Goal: Transaction & Acquisition: Purchase product/service

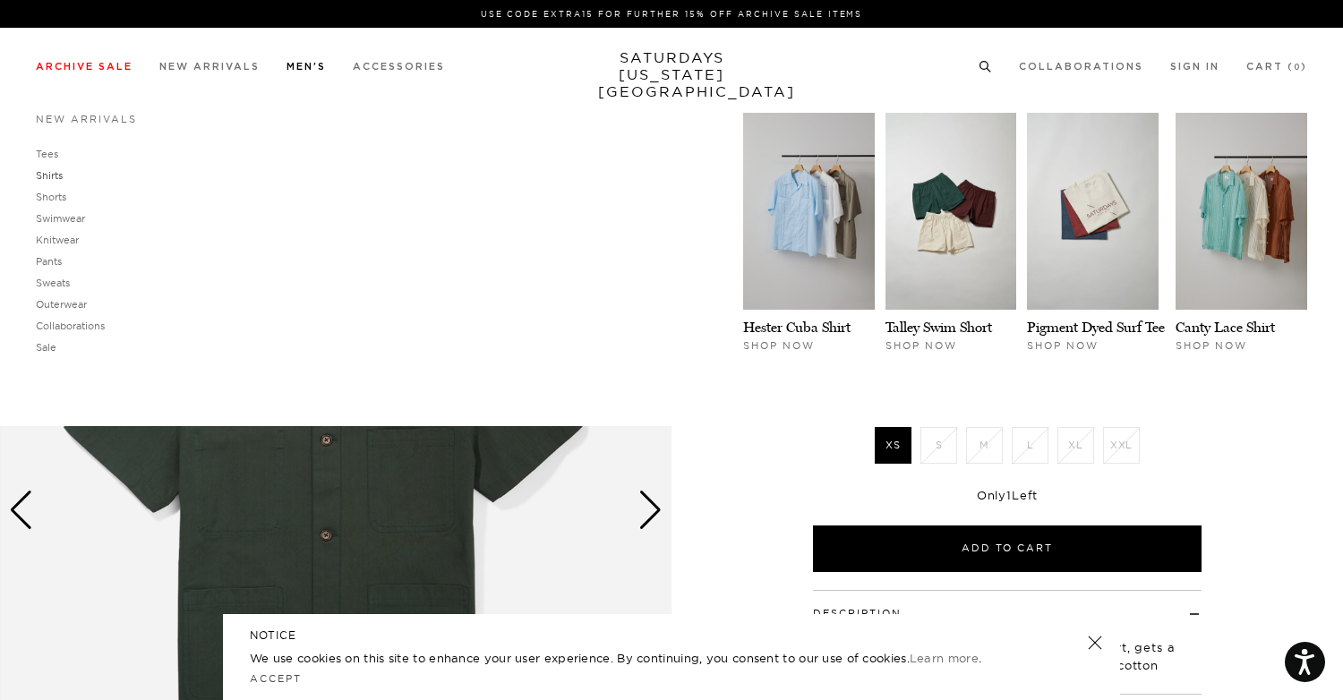
click at [56, 172] on link "Shirts" at bounding box center [49, 175] width 27 height 13
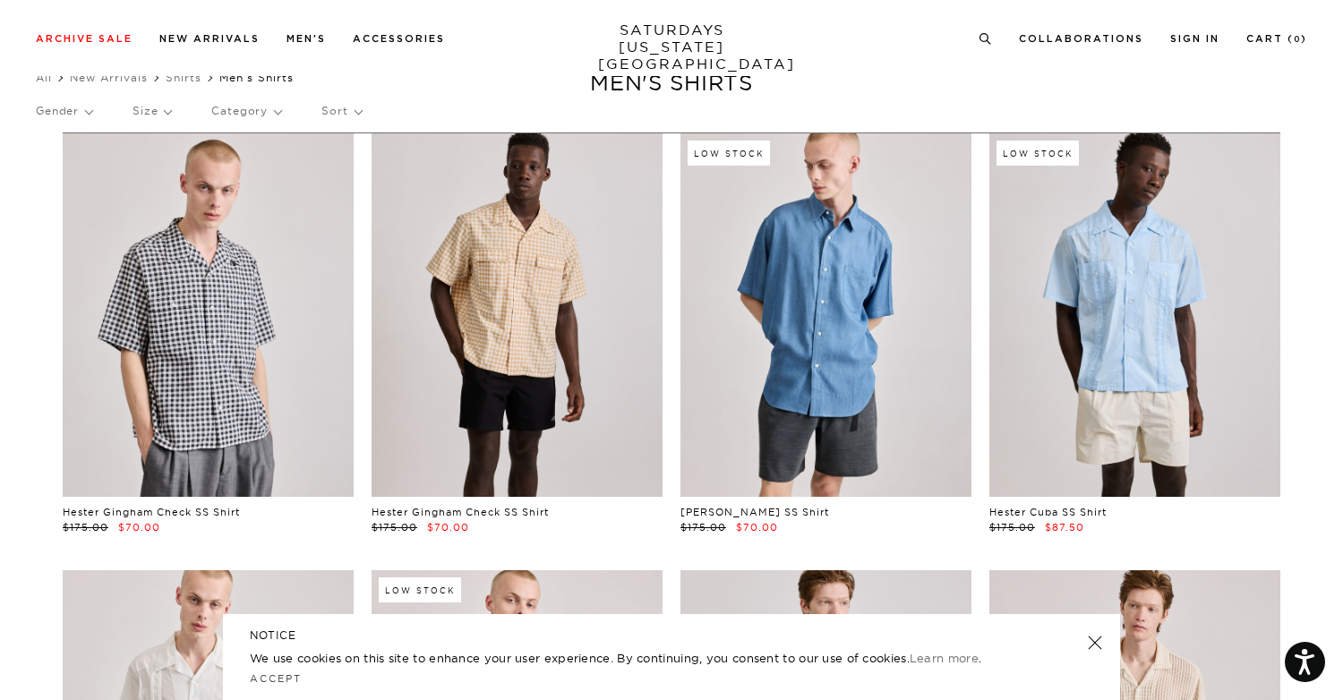
scroll to position [63, 3]
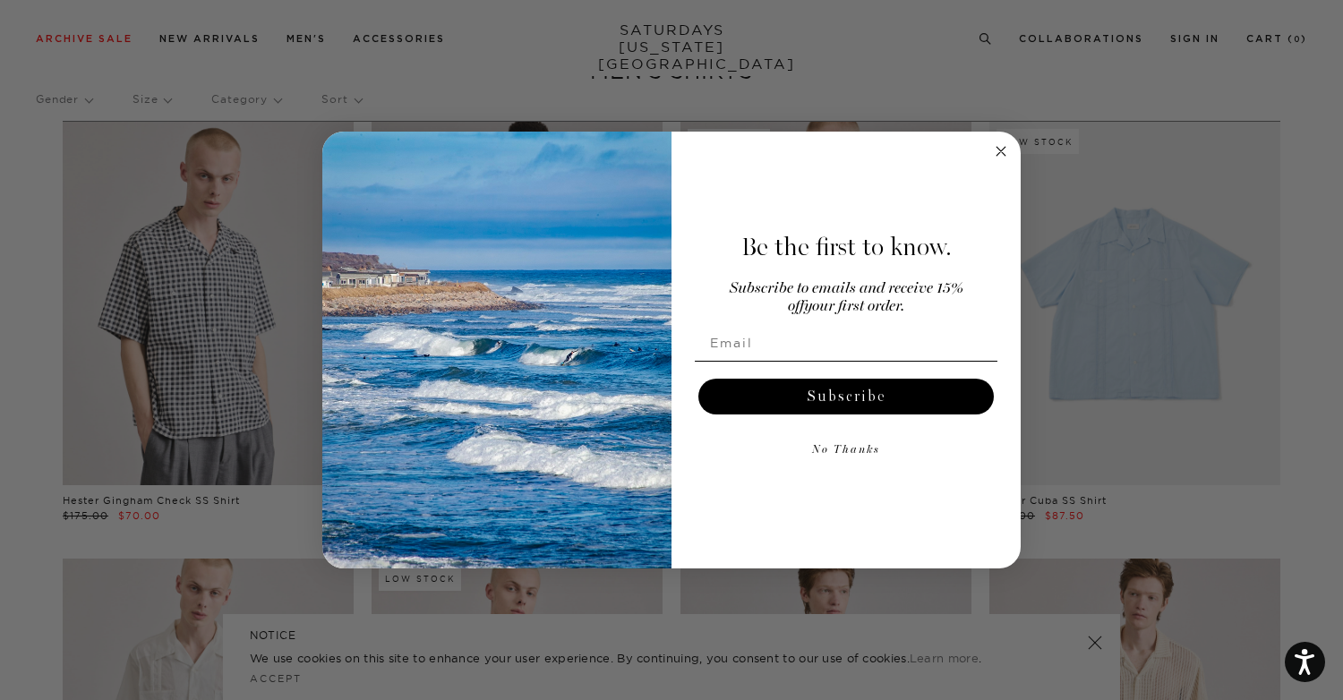
click at [1004, 146] on circle "Close dialog" at bounding box center [1001, 152] width 21 height 21
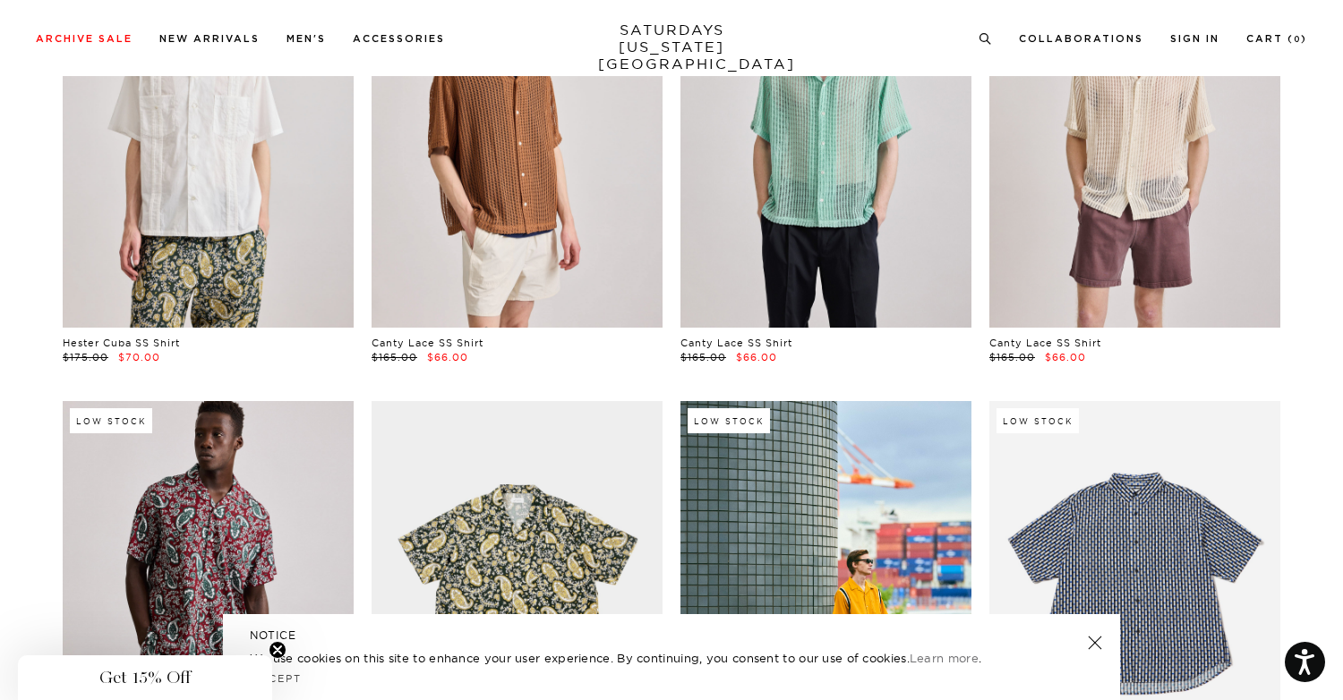
scroll to position [610, 4]
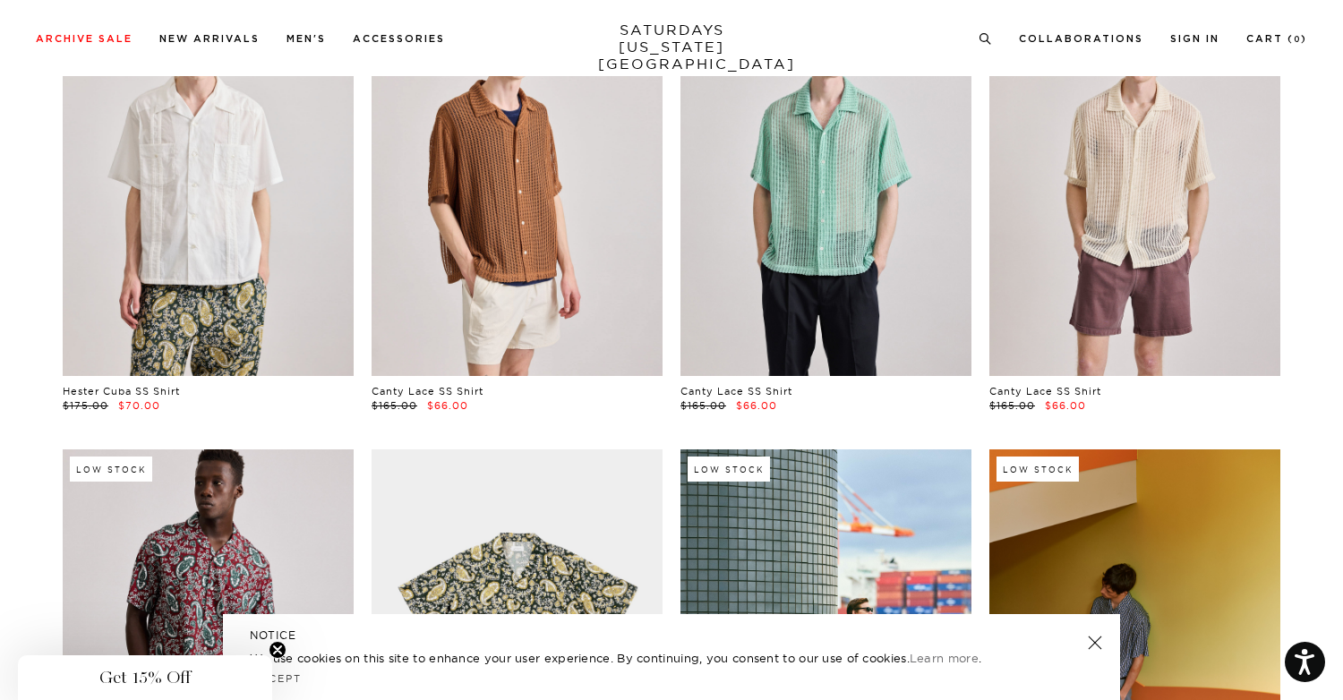
click at [1142, 618] on link at bounding box center [1135, 632] width 291 height 364
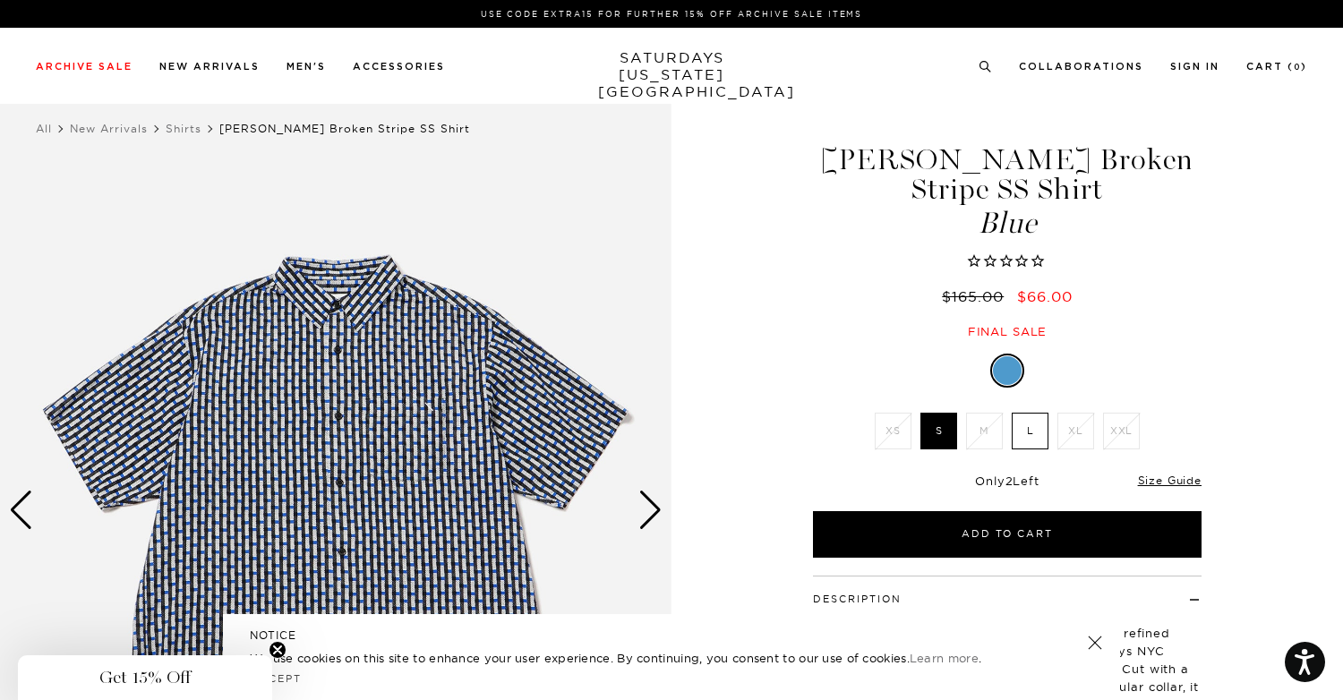
click at [646, 514] on div "Next slide" at bounding box center [651, 510] width 24 height 39
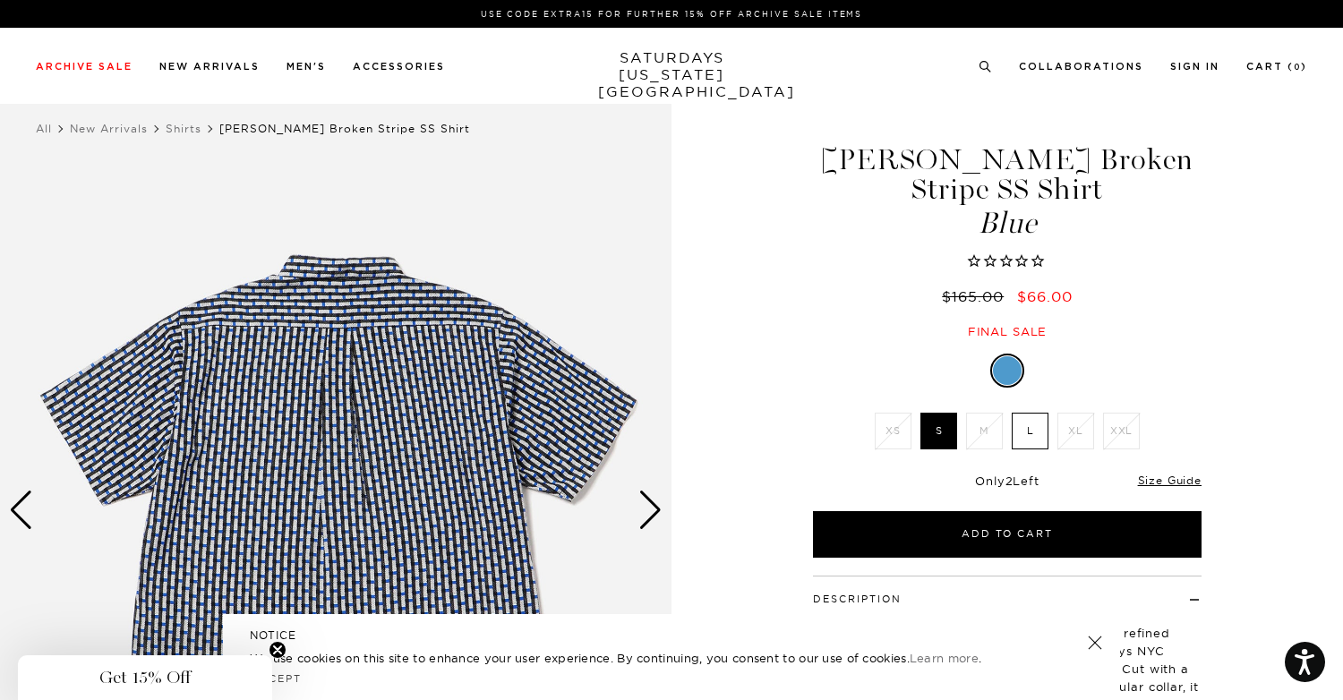
click at [646, 514] on div "Next slide" at bounding box center [651, 510] width 24 height 39
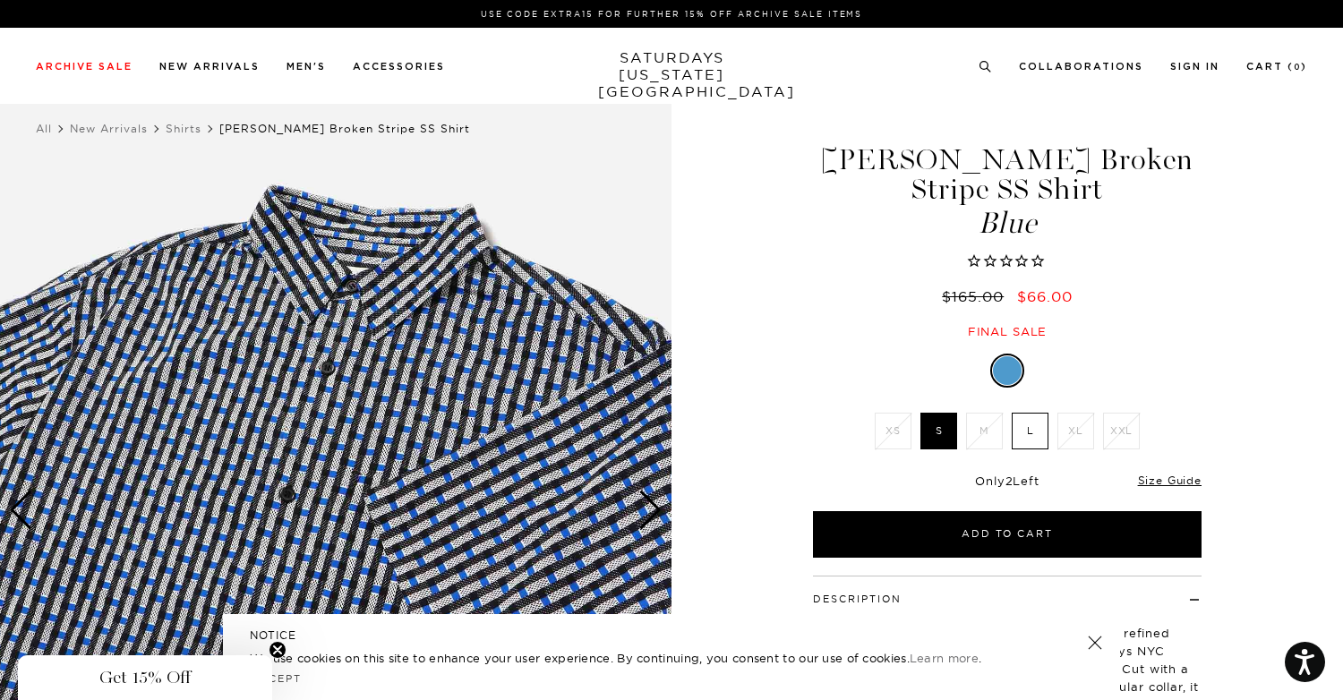
click at [646, 514] on div "Next slide" at bounding box center [651, 510] width 24 height 39
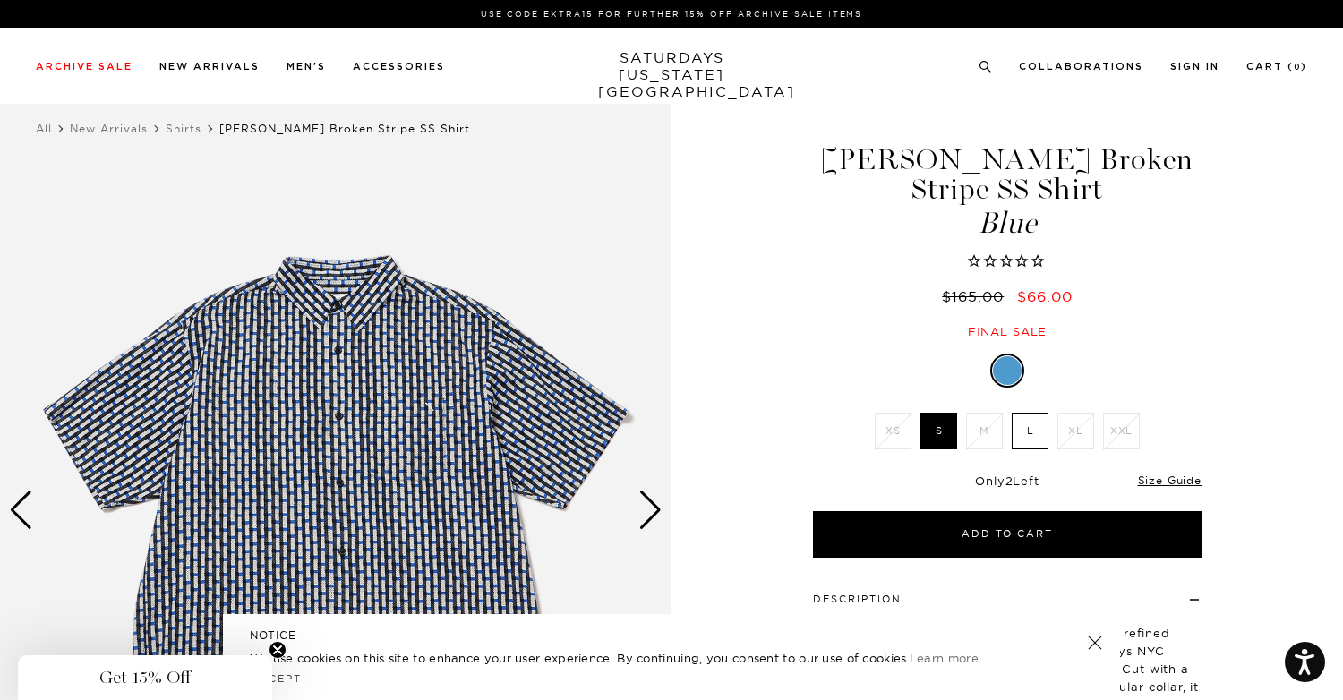
click at [646, 514] on div "Next slide" at bounding box center [651, 510] width 24 height 39
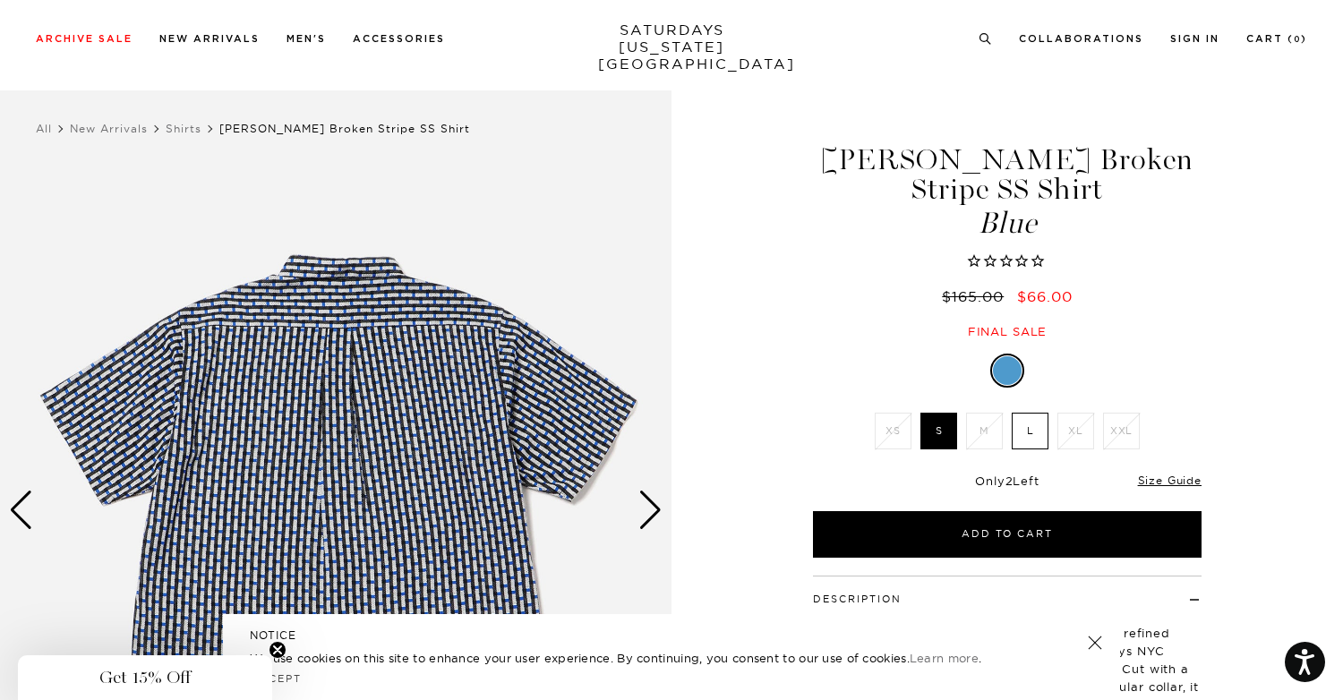
scroll to position [154, 0]
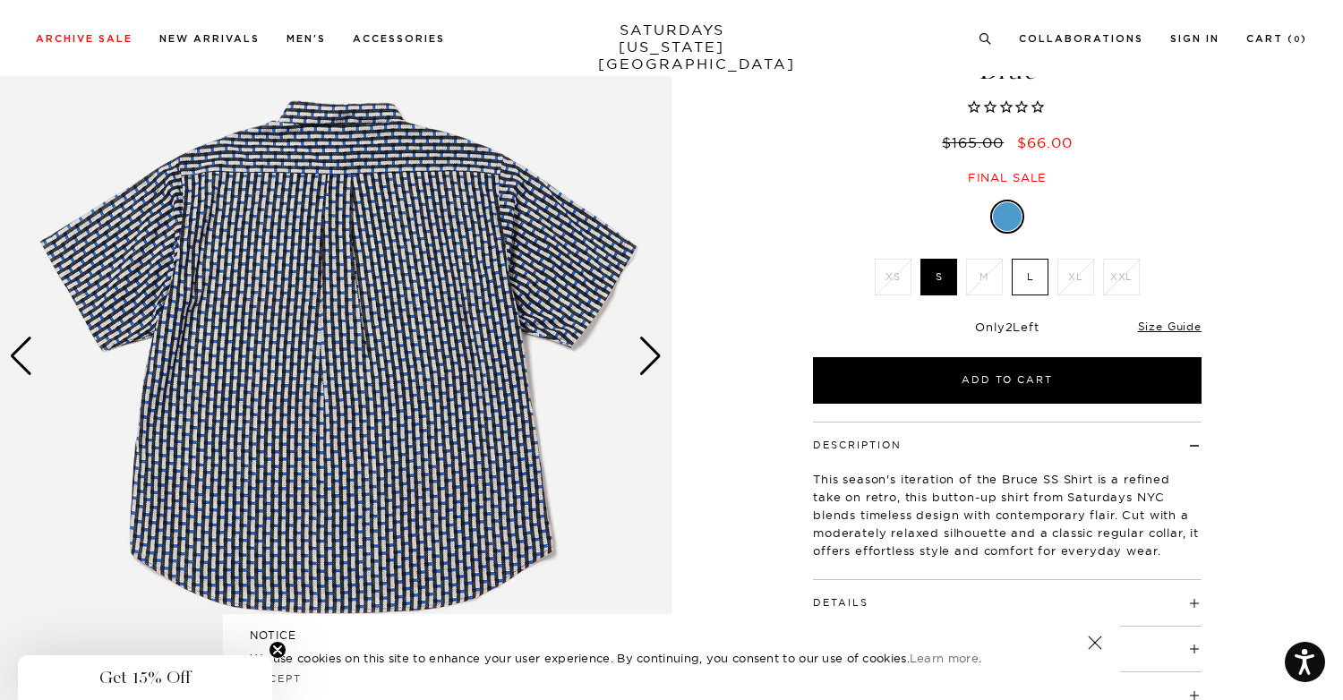
click at [637, 388] on img at bounding box center [336, 356] width 672 height 840
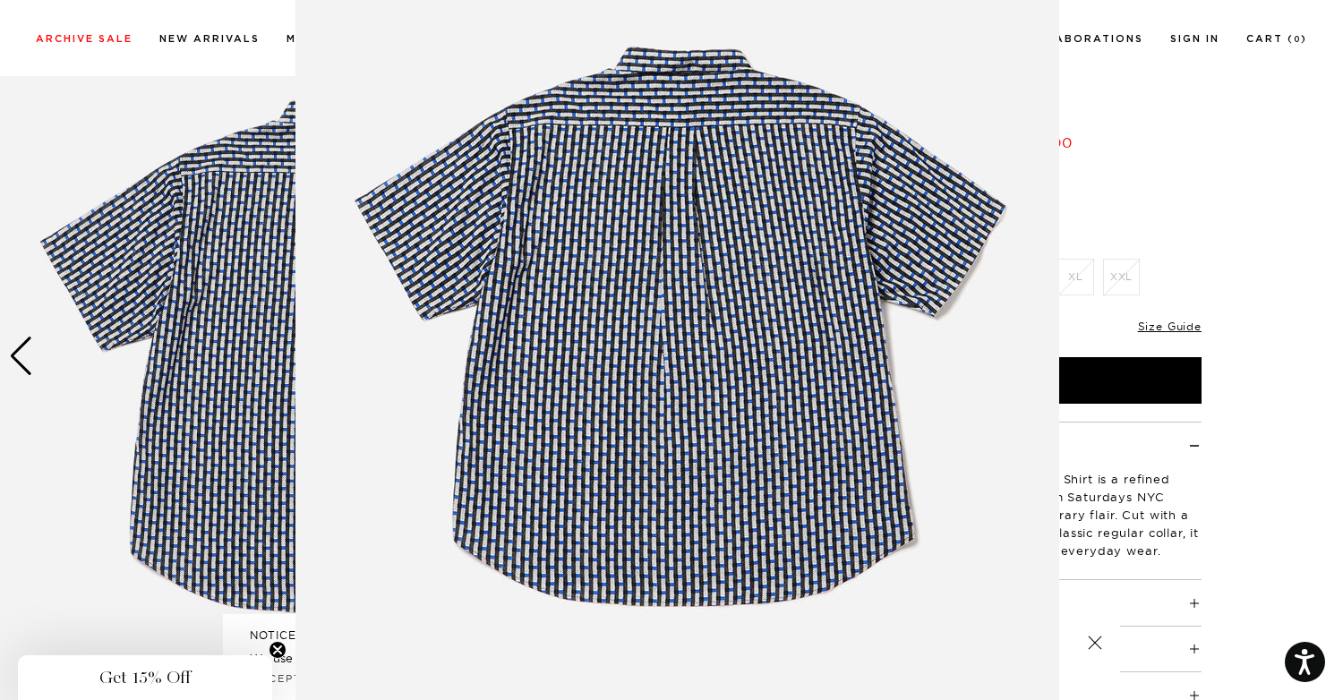
scroll to position [136, 0]
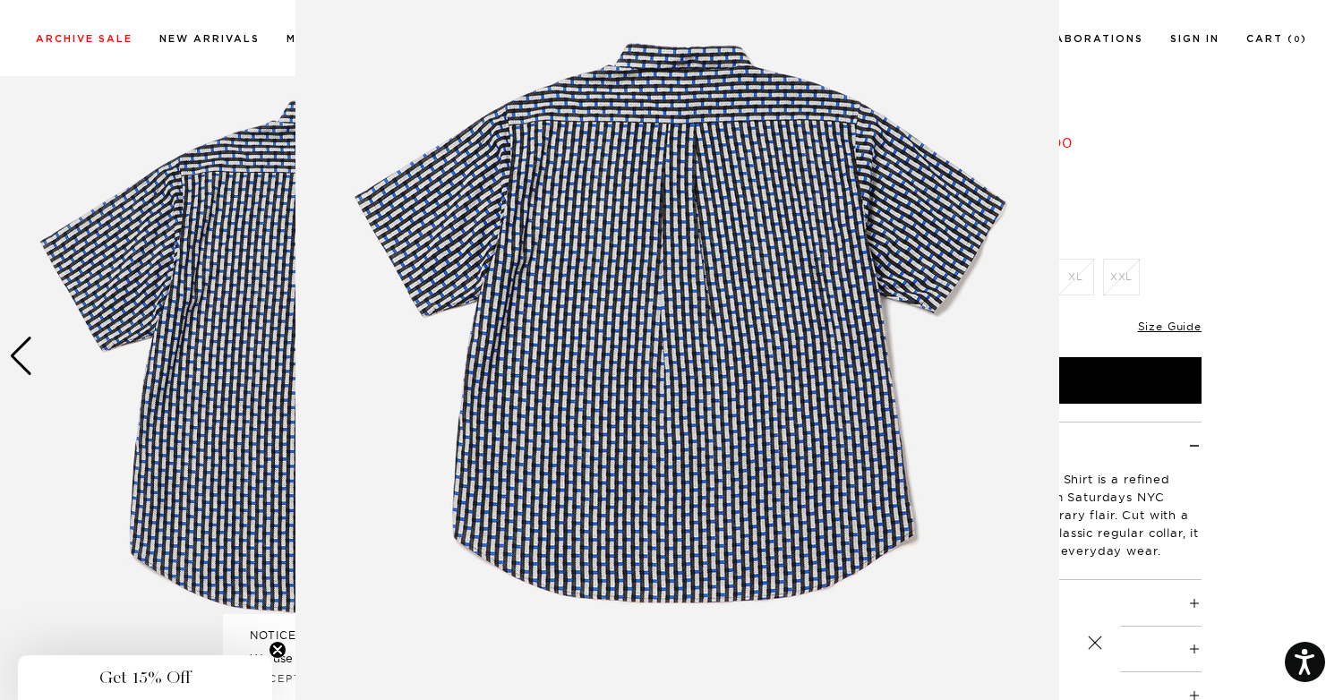
click at [1161, 483] on figure at bounding box center [671, 350] width 1343 height 700
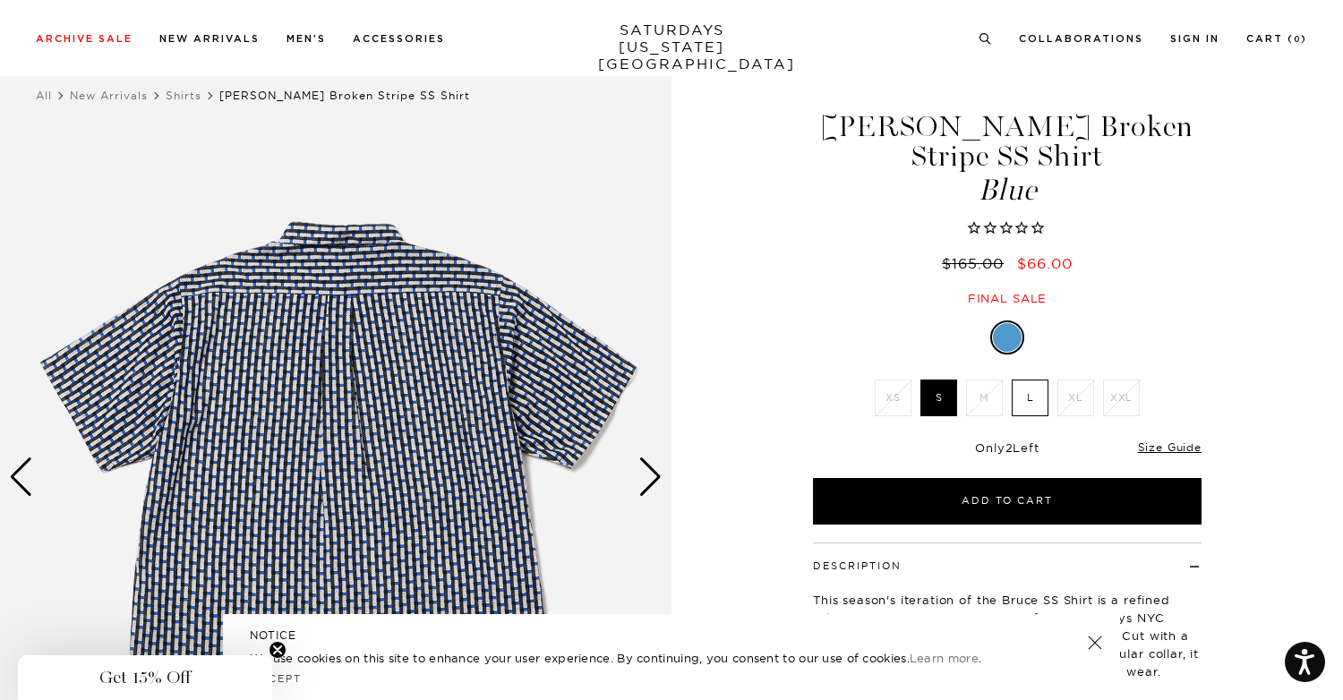
scroll to position [37, 11]
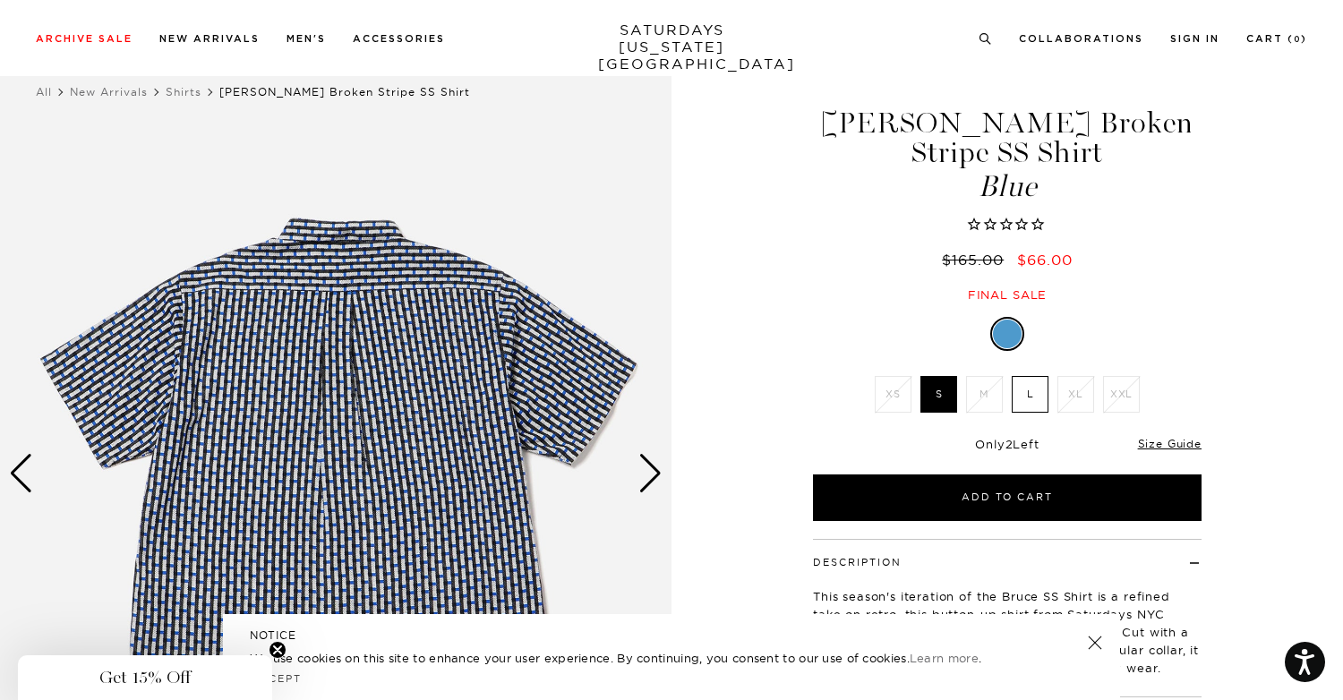
click at [21, 471] on div "Previous slide" at bounding box center [21, 473] width 24 height 39
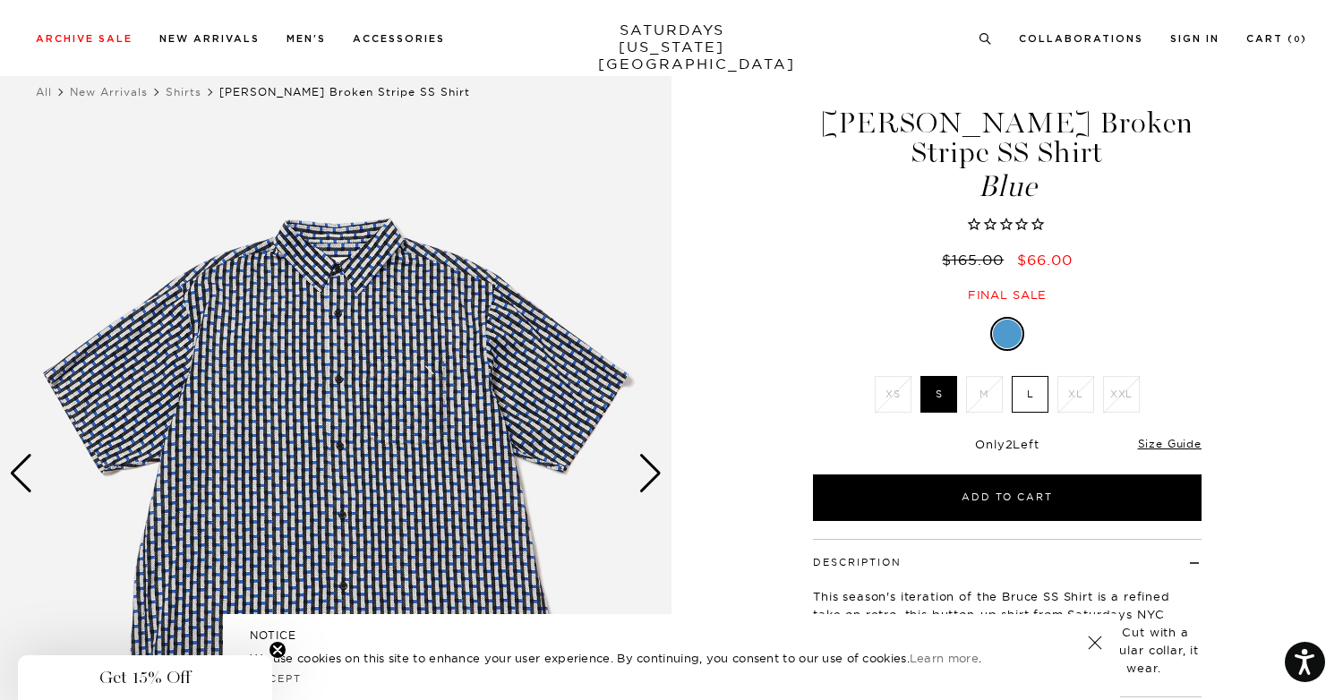
click at [21, 471] on div "Previous slide" at bounding box center [21, 473] width 24 height 39
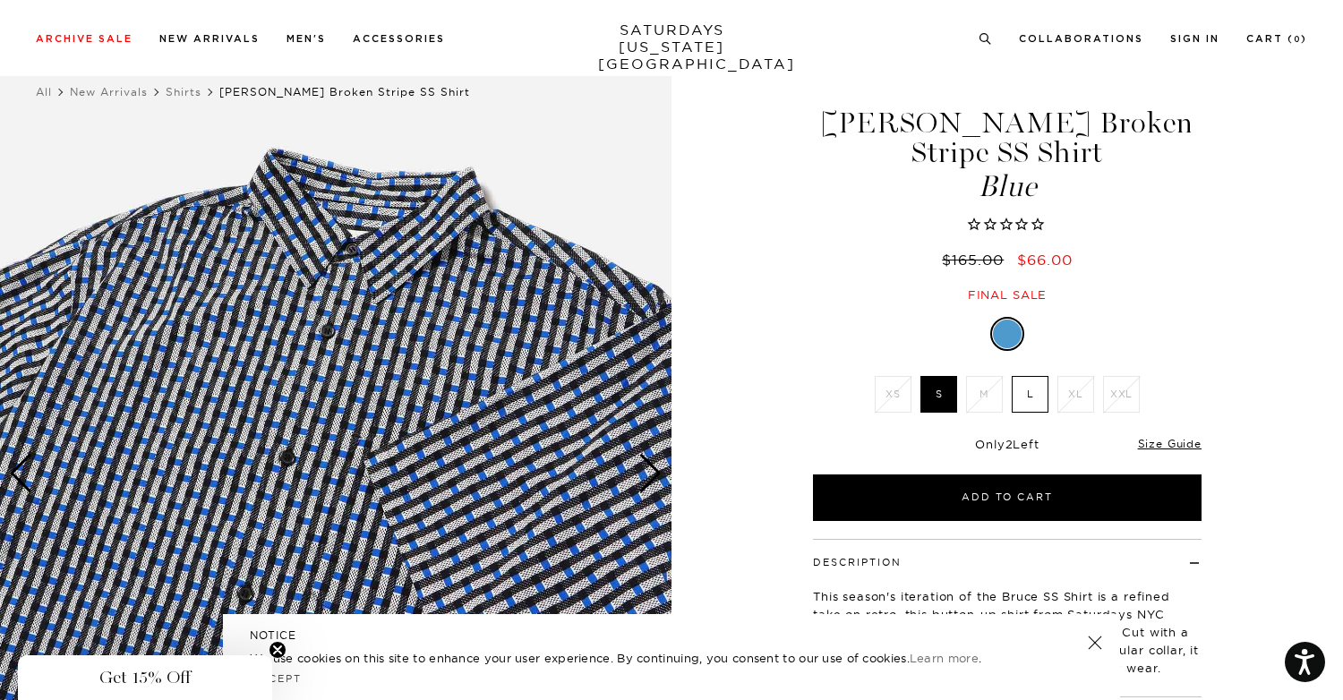
click at [21, 471] on div "Previous slide" at bounding box center [21, 473] width 24 height 39
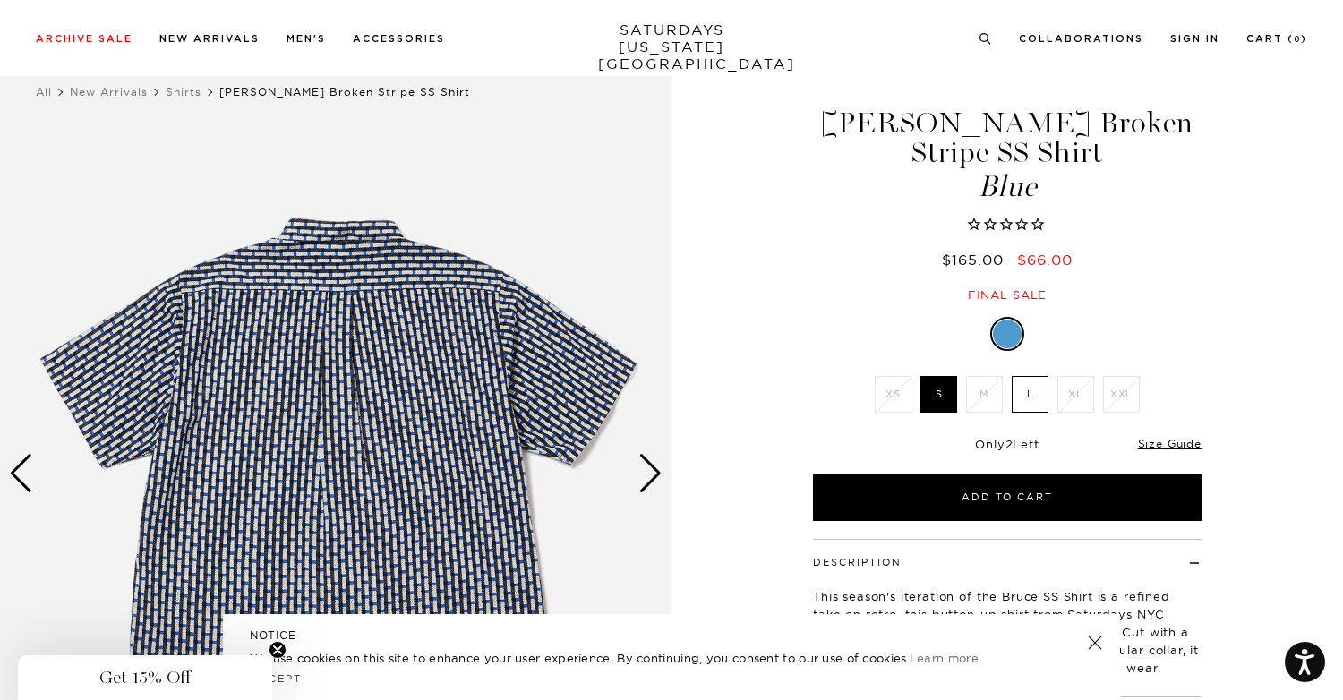
click at [19, 479] on div "Previous slide" at bounding box center [21, 473] width 24 height 39
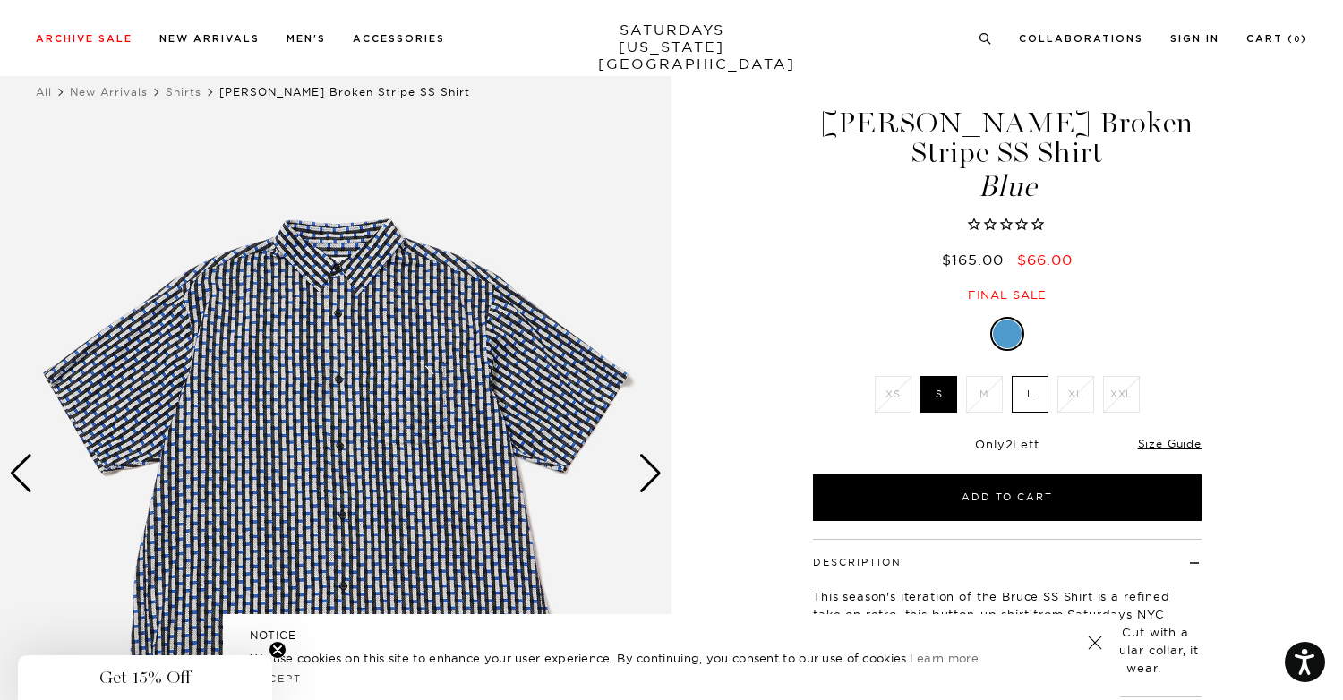
click at [19, 479] on div "Previous slide" at bounding box center [21, 473] width 24 height 39
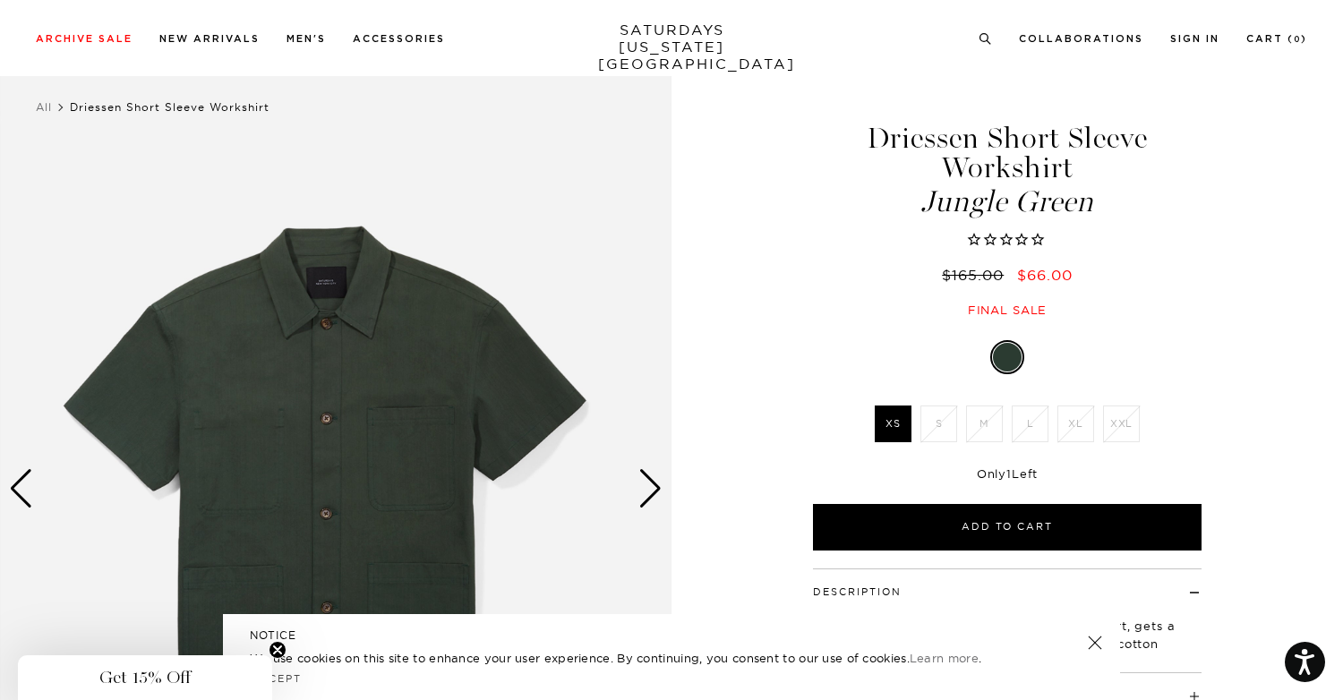
scroll to position [28, 1]
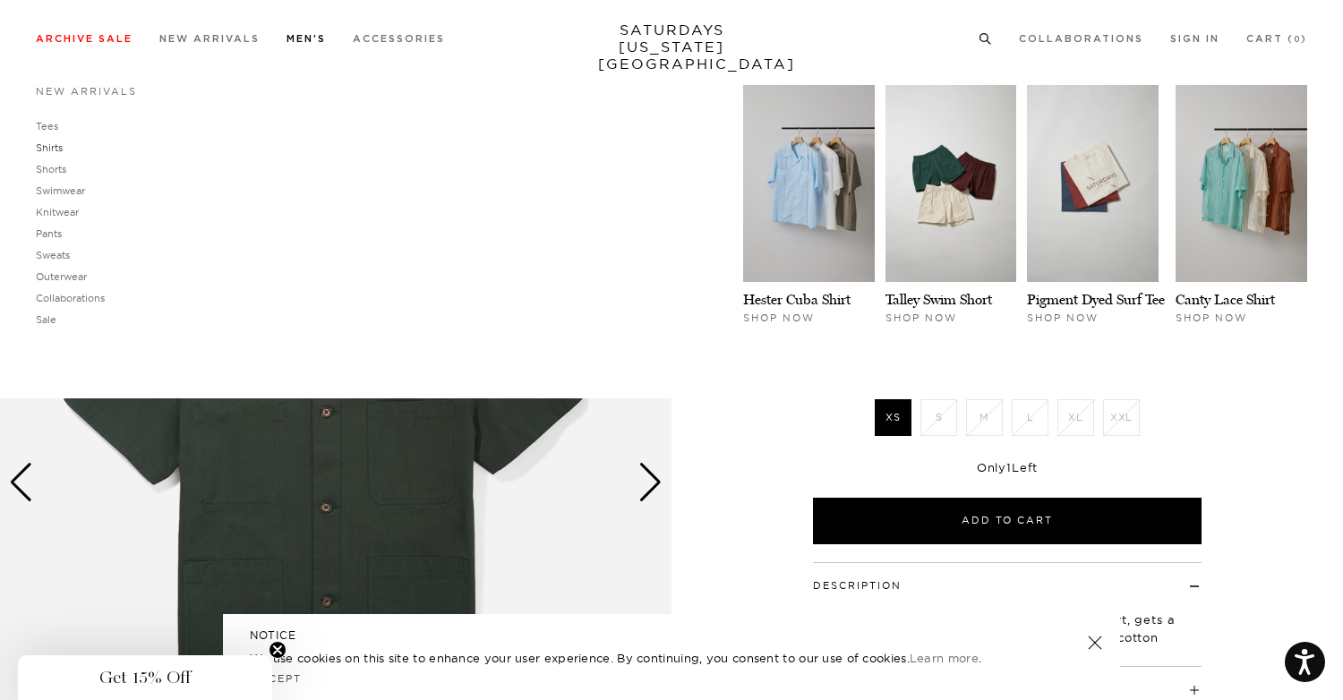
click at [41, 149] on link "Shirts" at bounding box center [49, 148] width 27 height 13
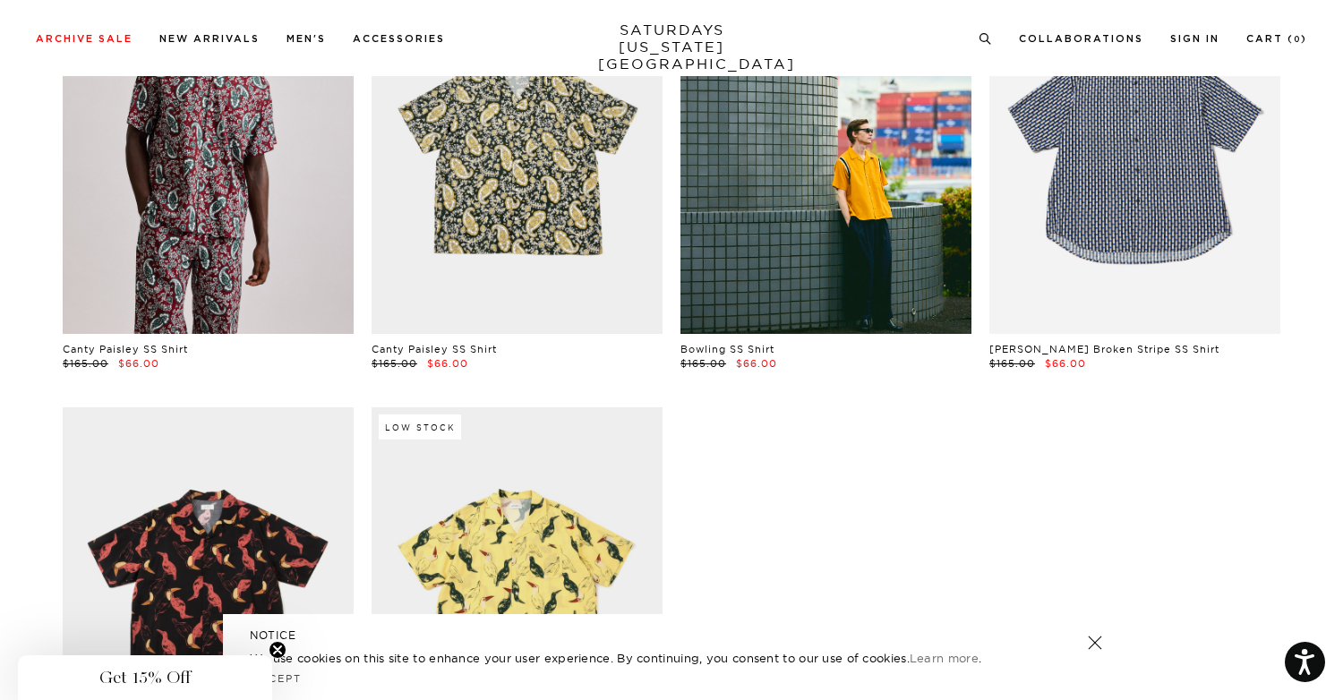
scroll to position [1095, 0]
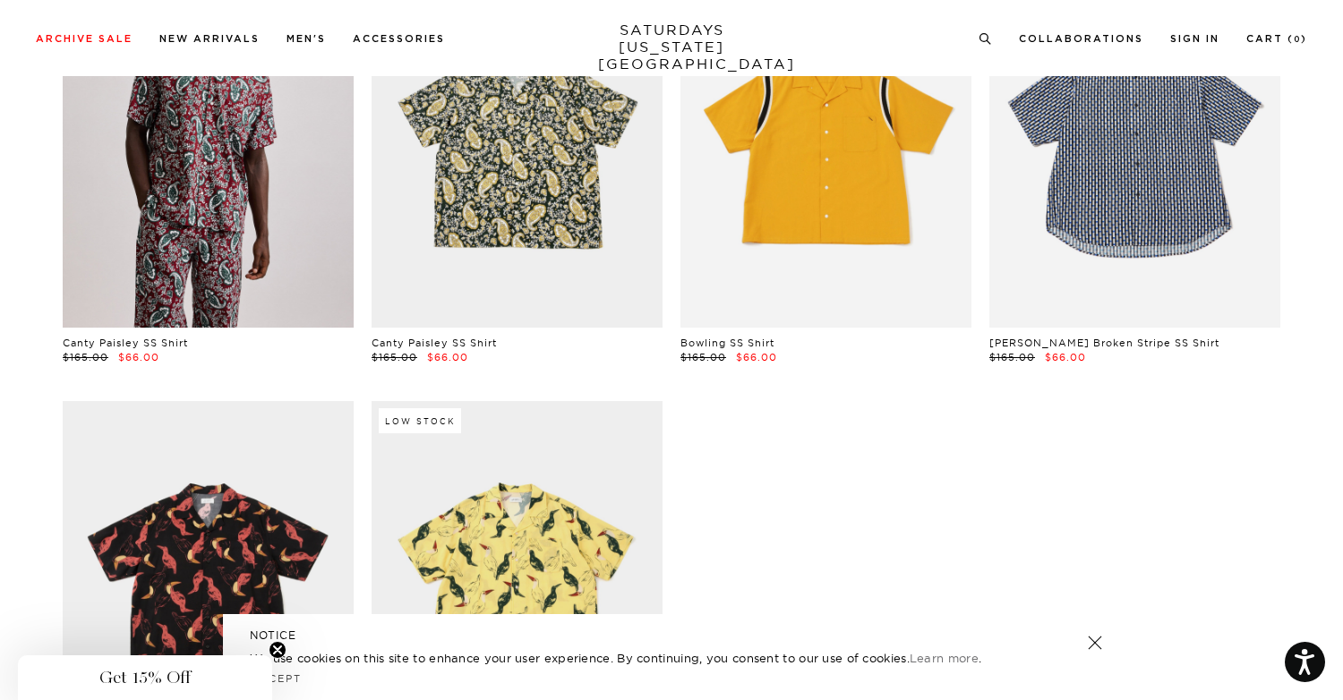
click at [875, 294] on link at bounding box center [826, 146] width 291 height 364
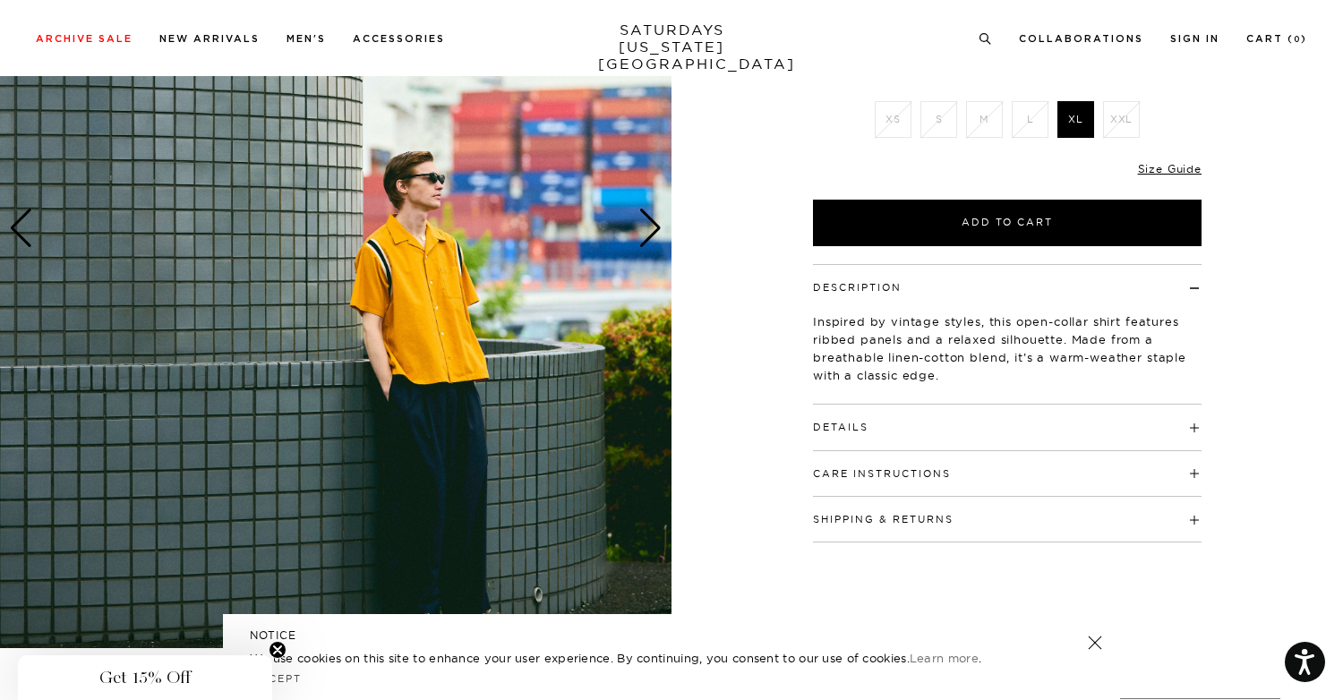
scroll to position [298, 0]
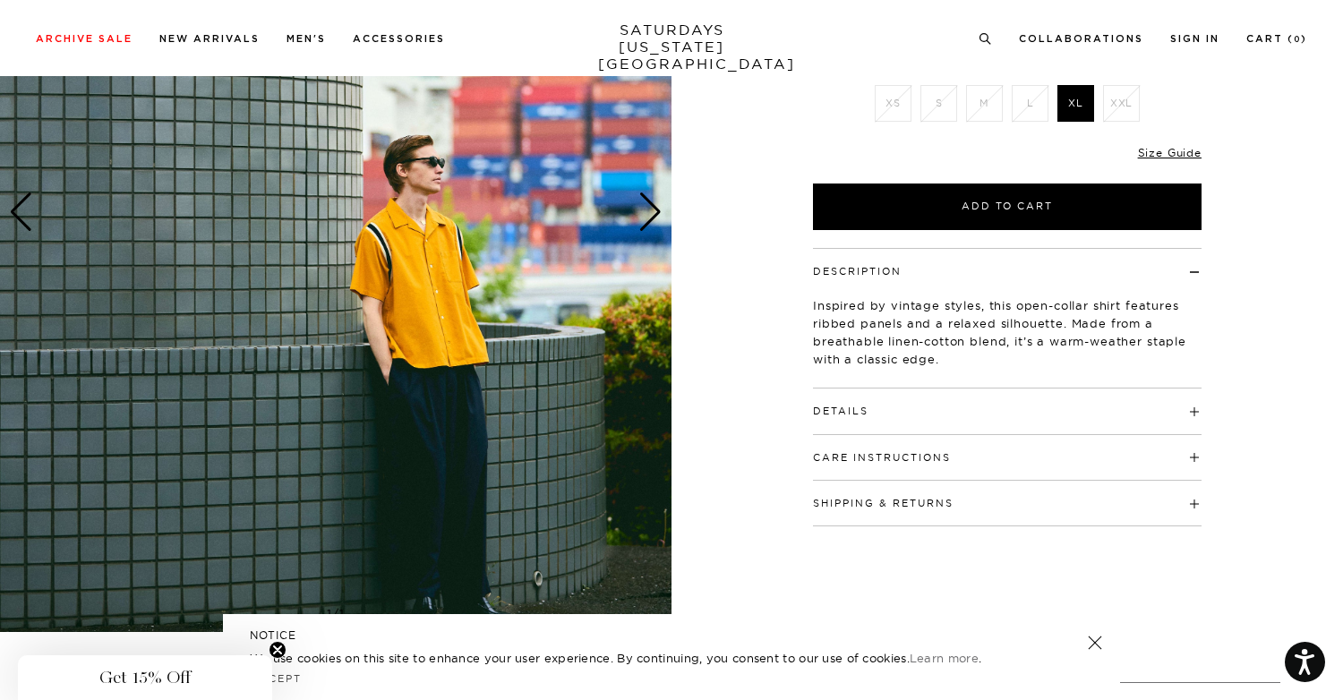
click at [632, 233] on img at bounding box center [336, 212] width 672 height 840
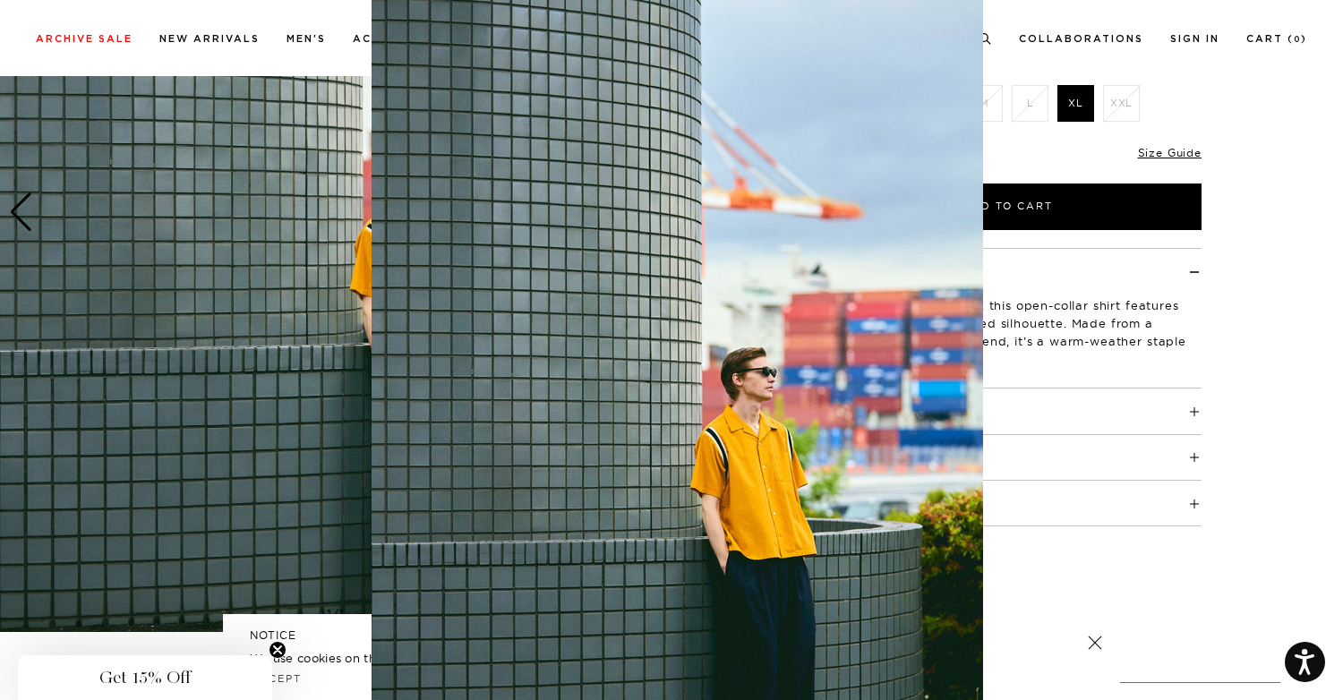
scroll to position [0, 0]
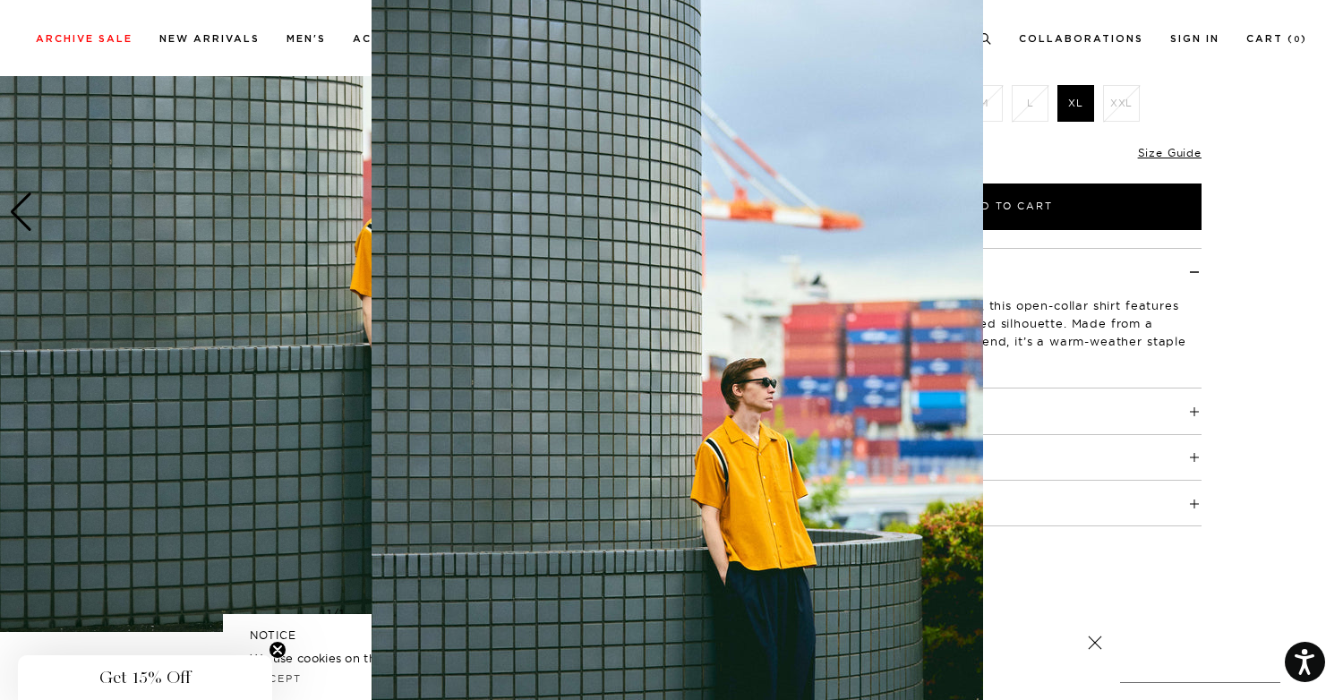
click at [279, 82] on figure at bounding box center [671, 350] width 1343 height 700
